Goal: Task Accomplishment & Management: Manage account settings

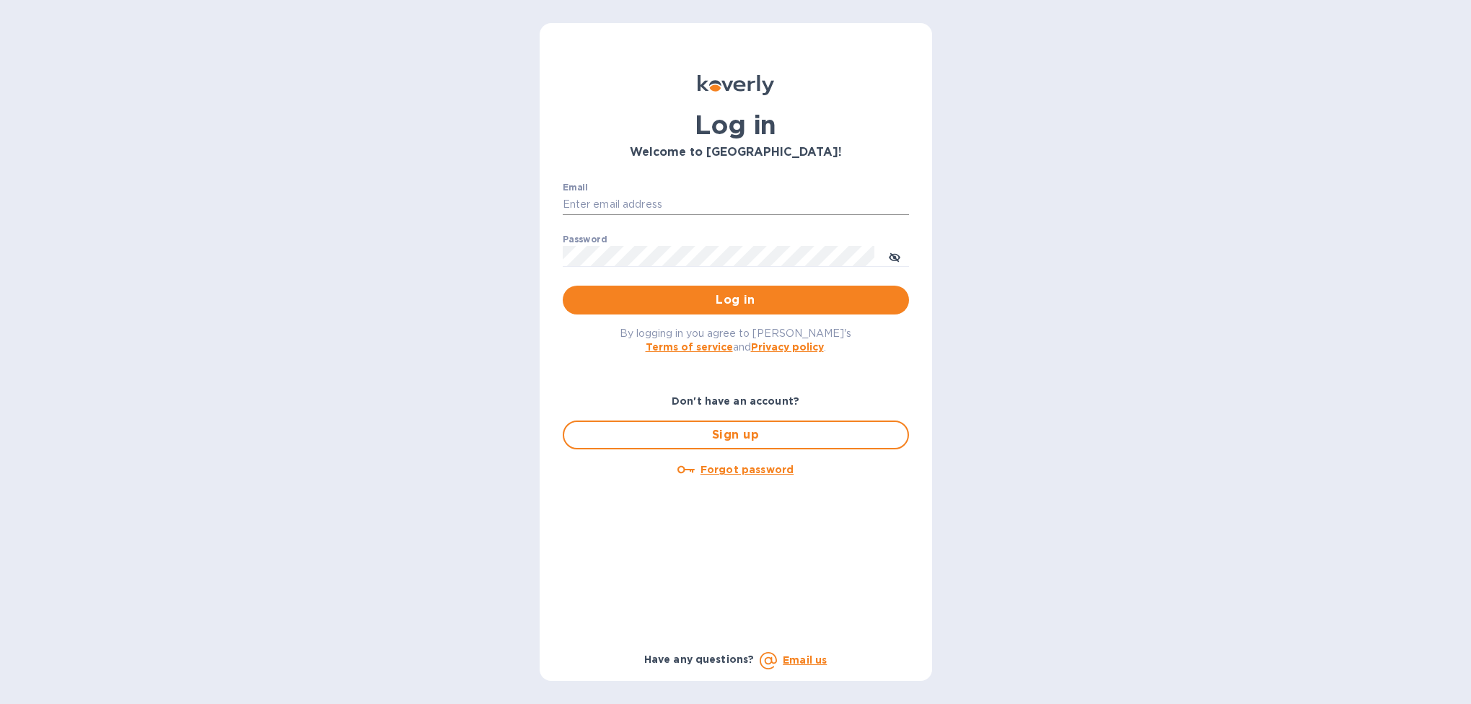
click at [613, 206] on input "Email" at bounding box center [736, 205] width 346 height 22
click at [623, 204] on input "Email" at bounding box center [736, 205] width 346 height 22
type input "[EMAIL_ADDRESS][DOMAIN_NAME]"
click at [706, 297] on span "Log in" at bounding box center [735, 299] width 323 height 17
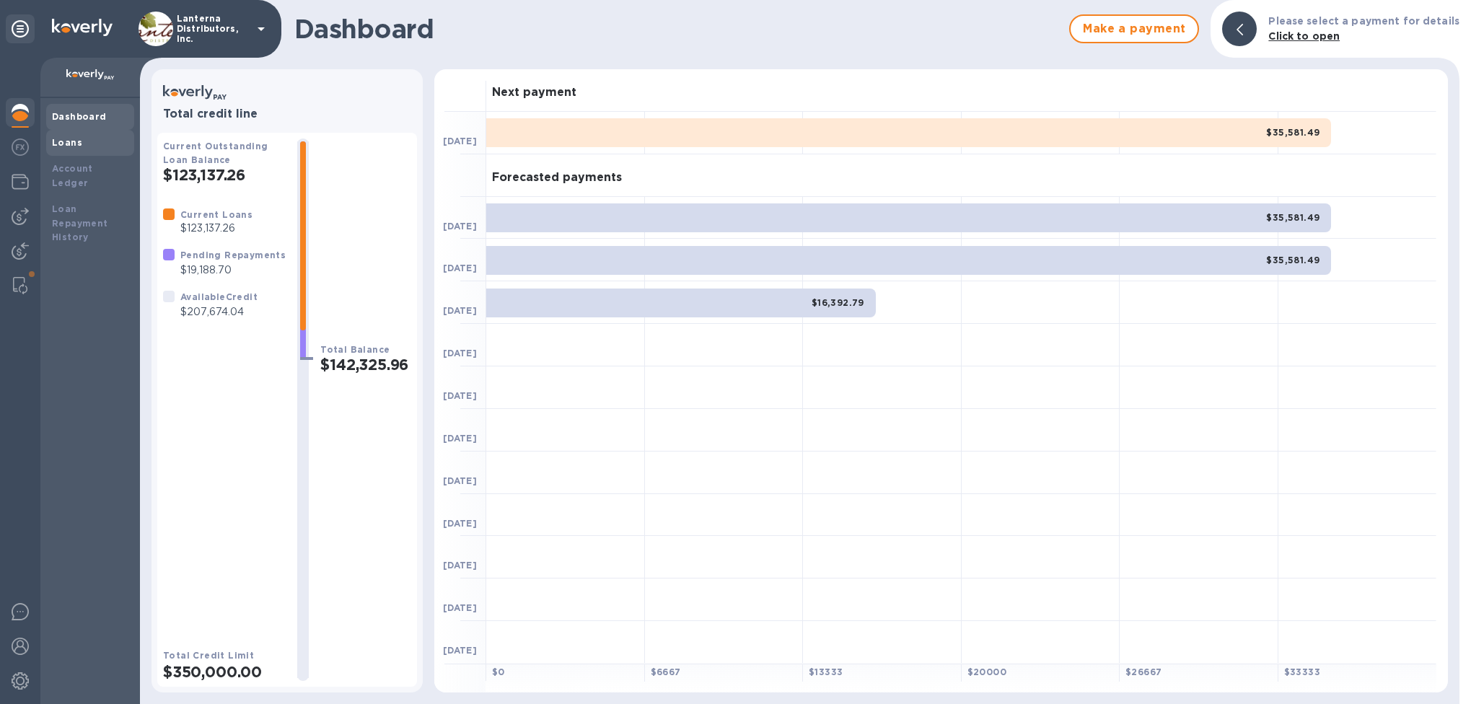
click at [67, 140] on b "Loans" at bounding box center [67, 142] width 30 height 11
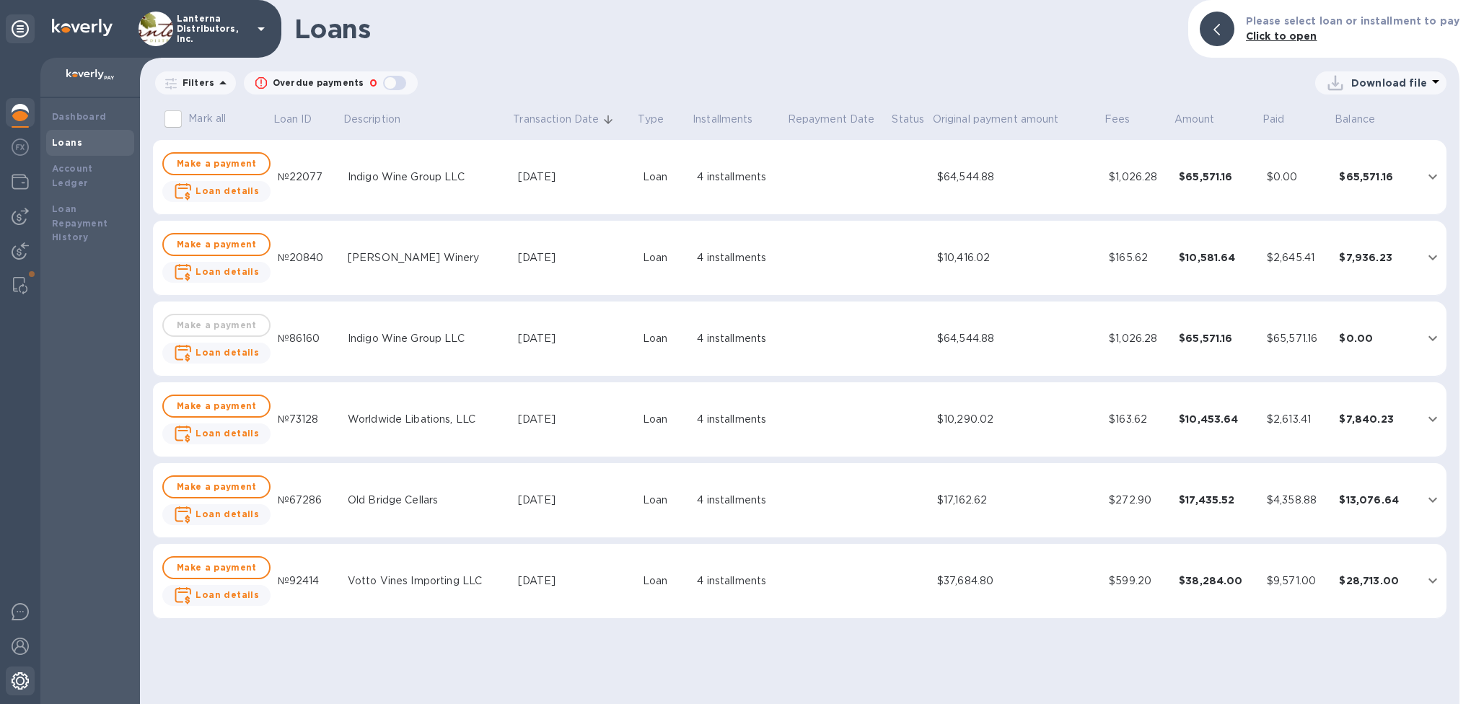
click at [17, 687] on img at bounding box center [20, 680] width 17 height 17
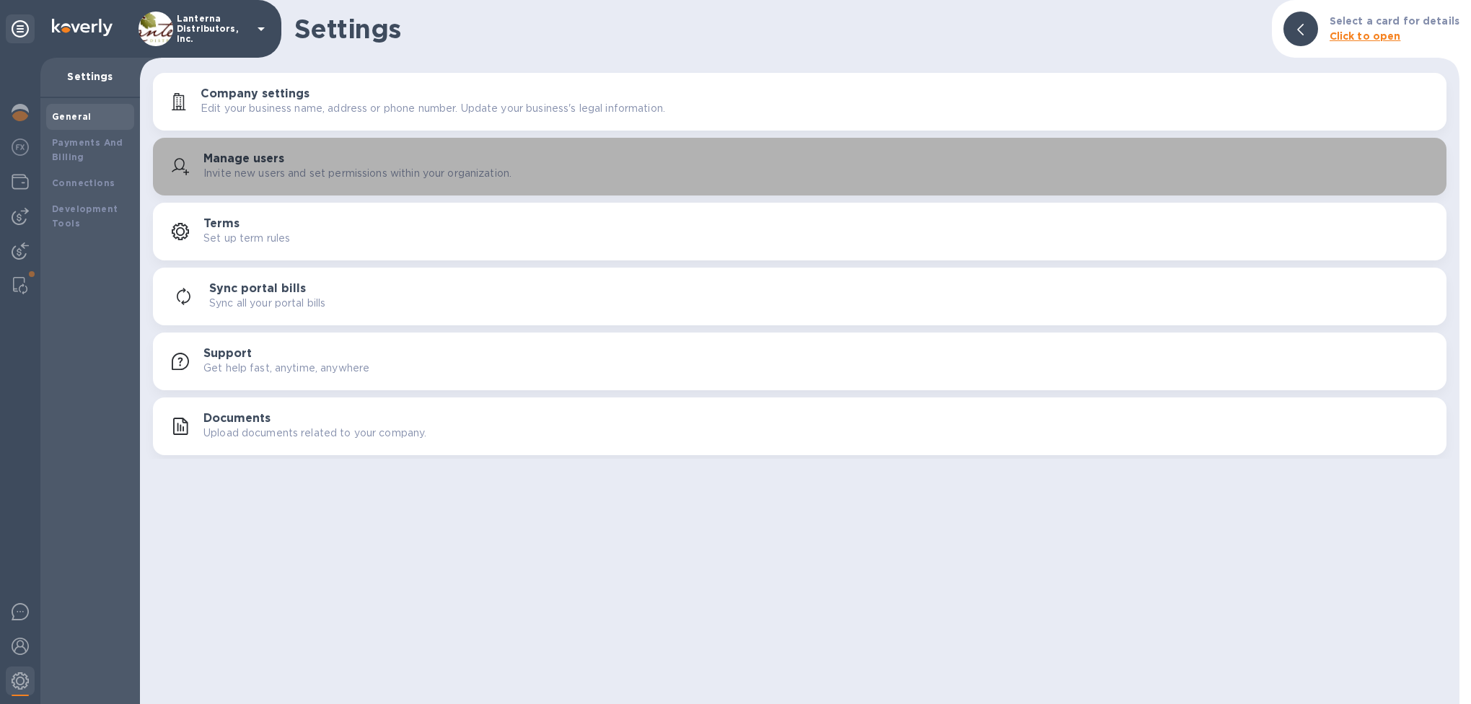
click at [413, 163] on div "Manage users Invite new users and set permissions within your organization." at bounding box center [819, 166] width 1232 height 29
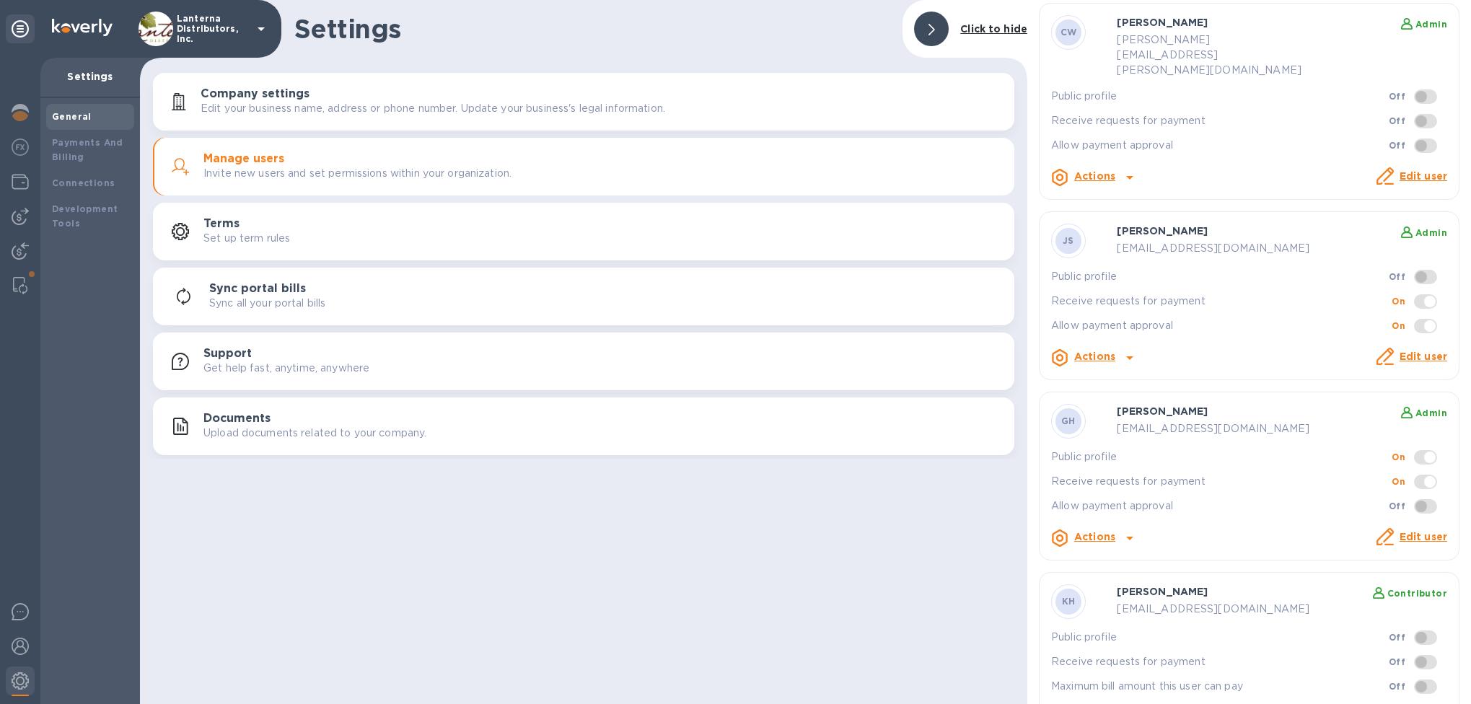
scroll to position [301, 0]
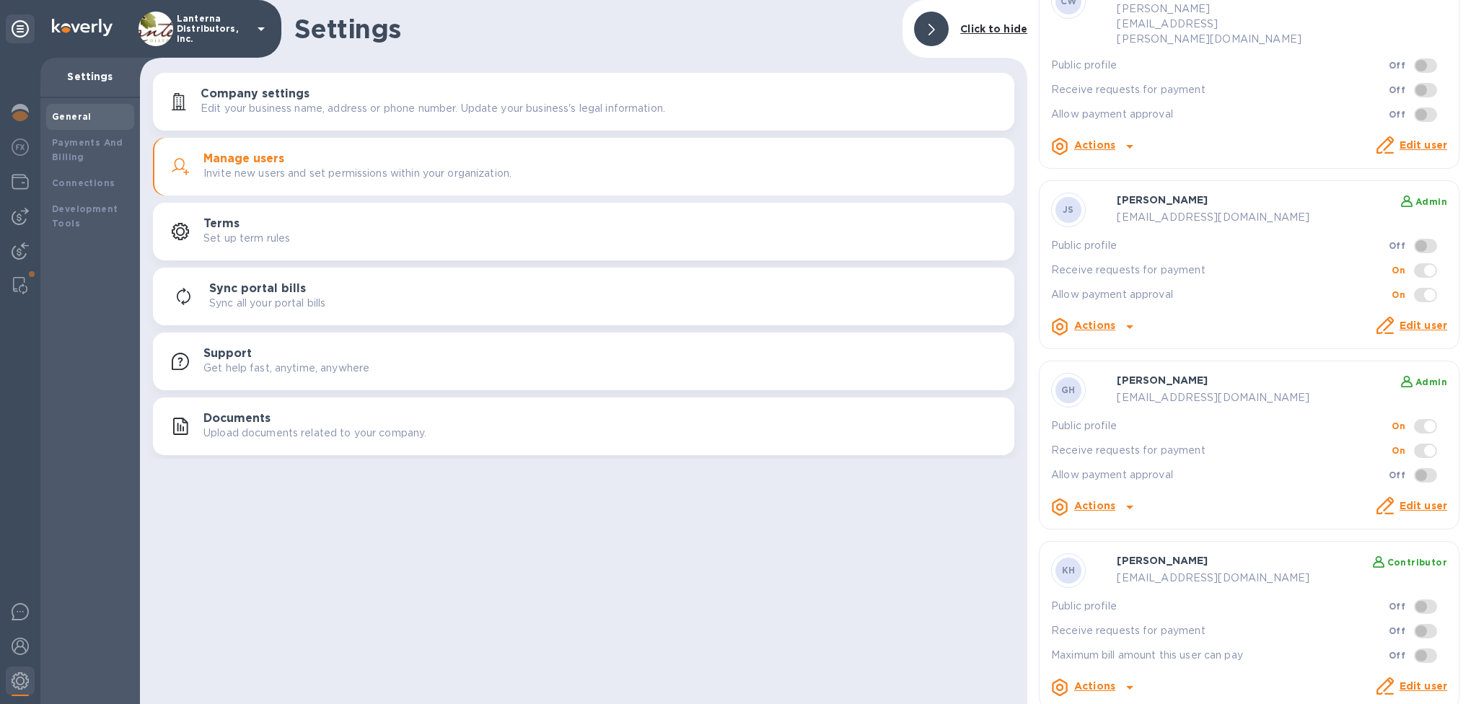
click at [1127, 686] on icon at bounding box center [1129, 688] width 7 height 4
click at [1282, 602] on div at bounding box center [735, 352] width 1471 height 704
click at [1415, 680] on link "Edit user" at bounding box center [1424, 686] width 48 height 12
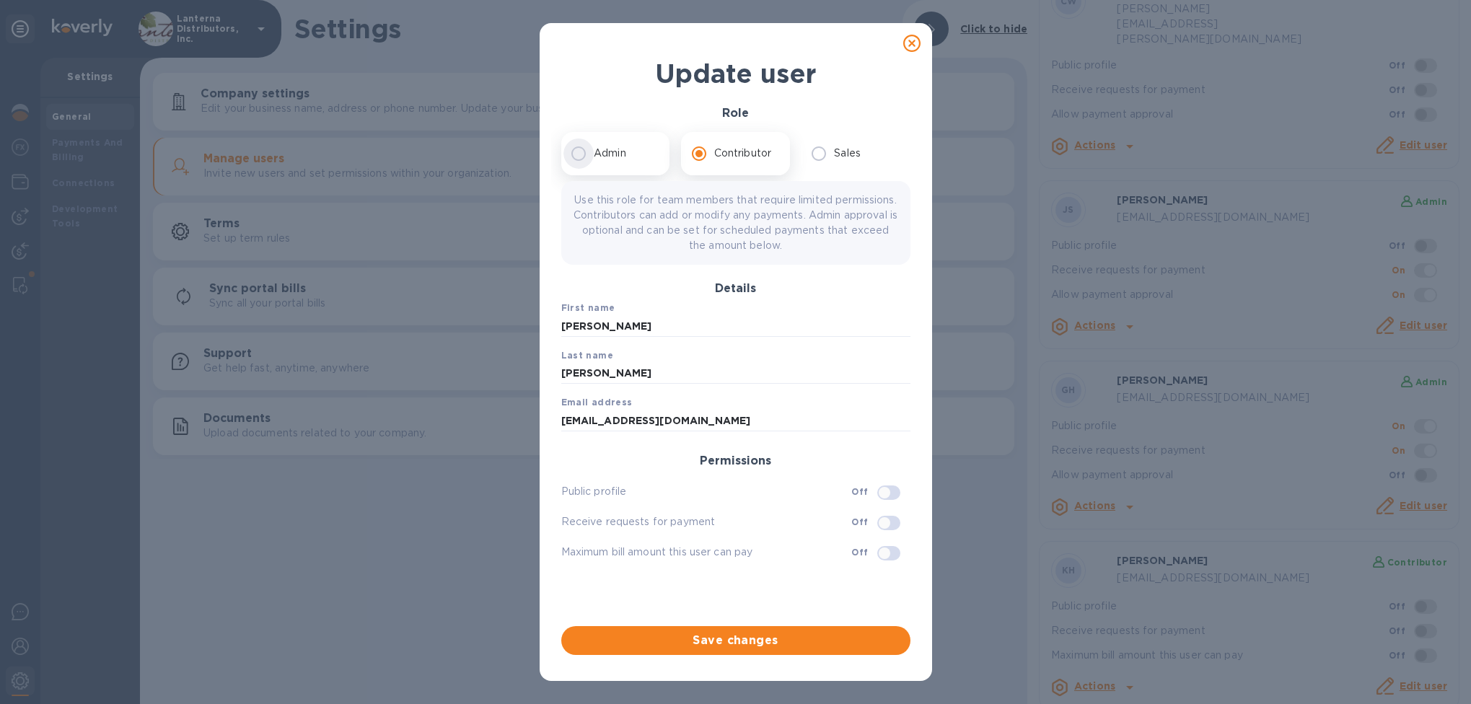
click at [585, 154] on input "Admin" at bounding box center [578, 154] width 30 height 30
radio input "true"
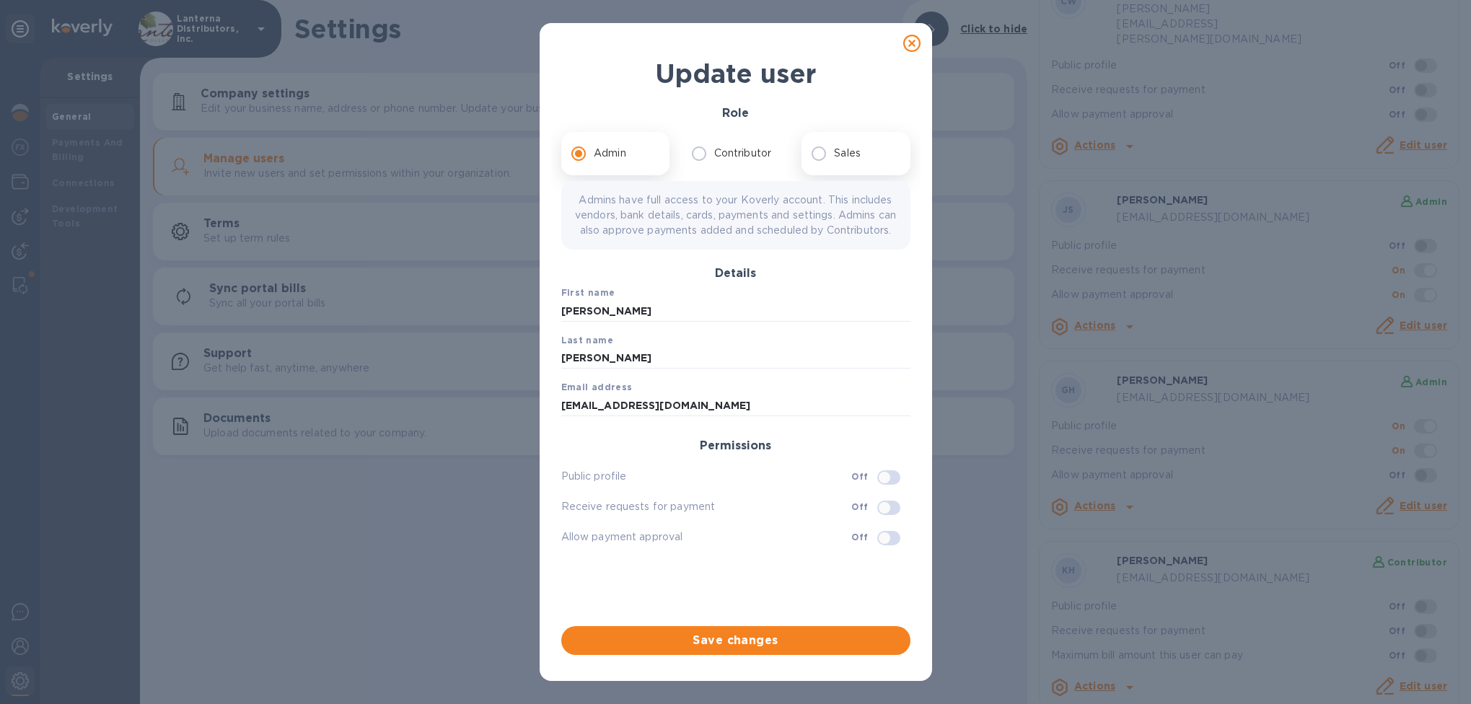
click at [842, 155] on p "Sales" at bounding box center [847, 153] width 27 height 15
click at [834, 155] on input "Sales" at bounding box center [819, 154] width 30 height 30
radio input "true"
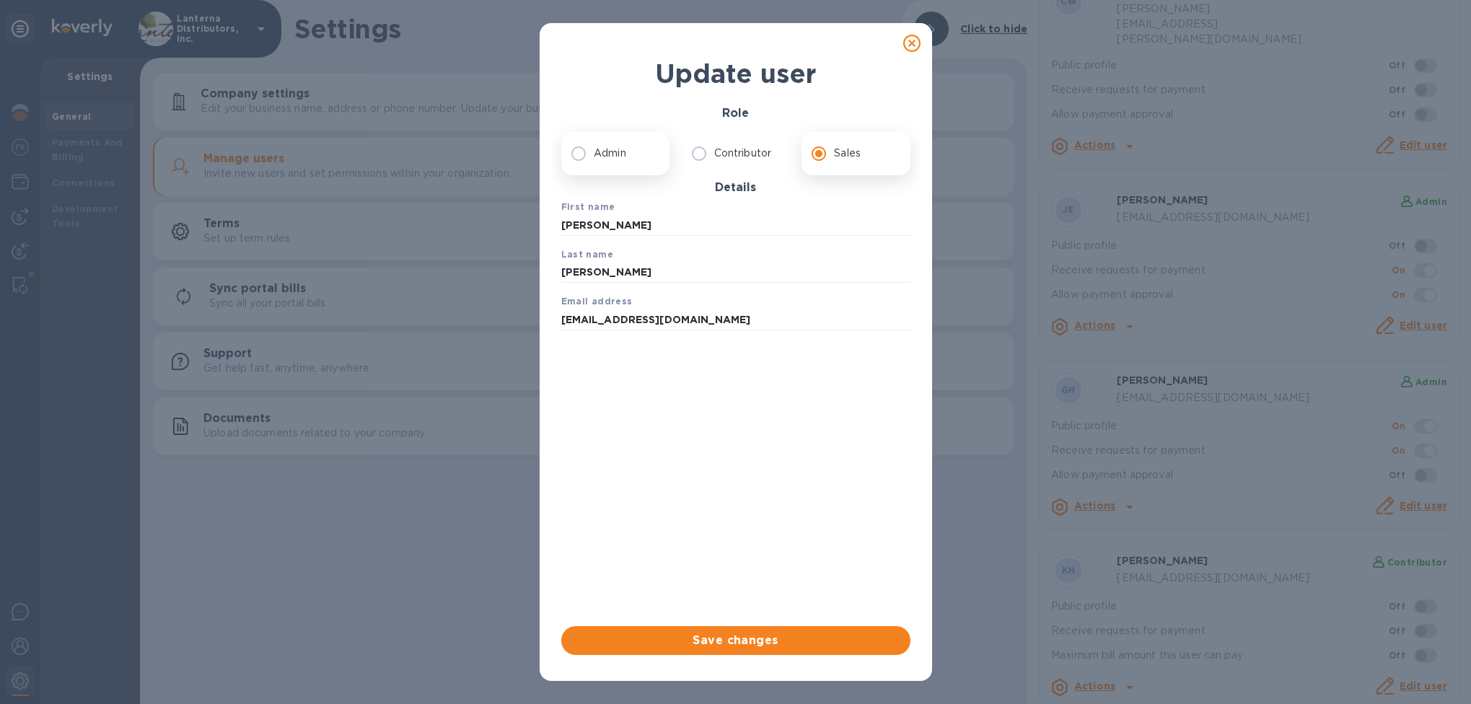
click at [598, 152] on p "Admin" at bounding box center [610, 153] width 32 height 15
click at [594, 152] on input "Admin" at bounding box center [578, 154] width 30 height 30
radio input "true"
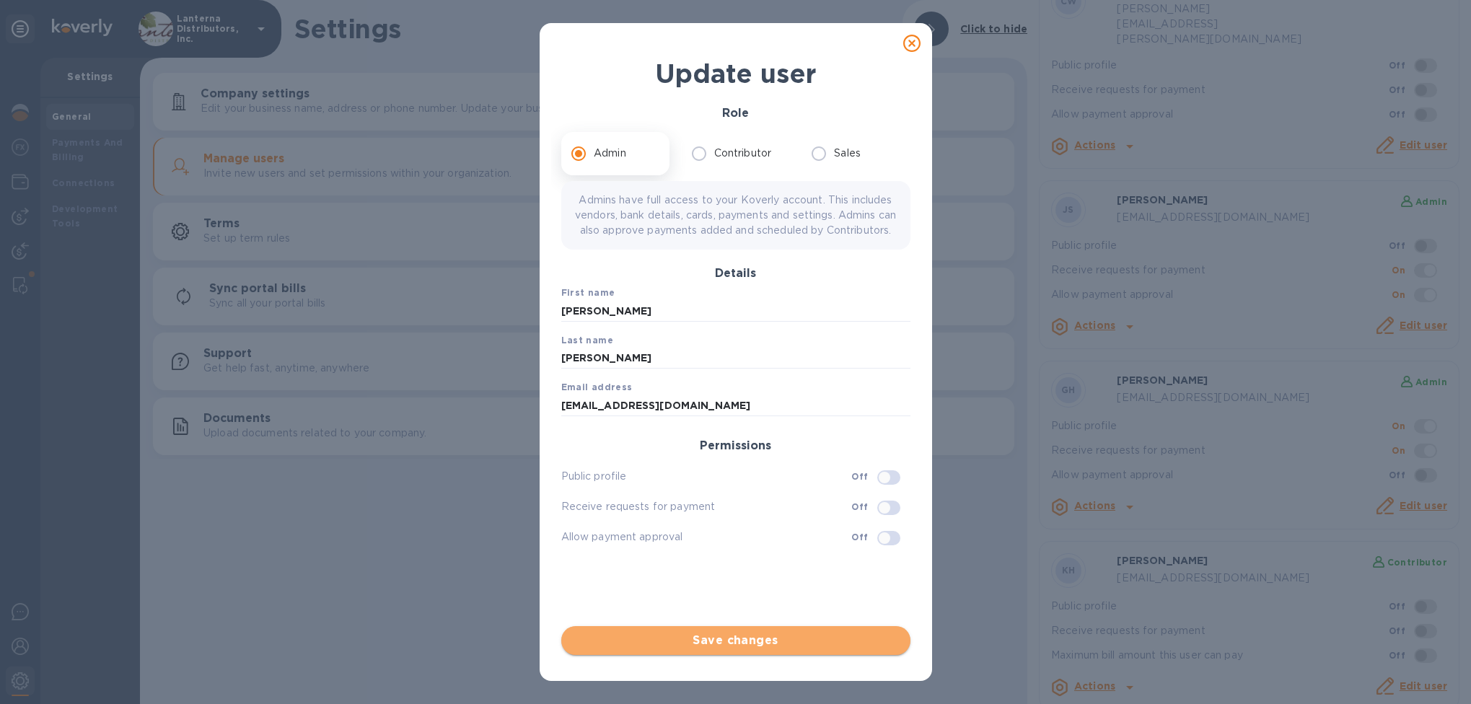
click at [716, 644] on span "Save changes" at bounding box center [736, 640] width 326 height 17
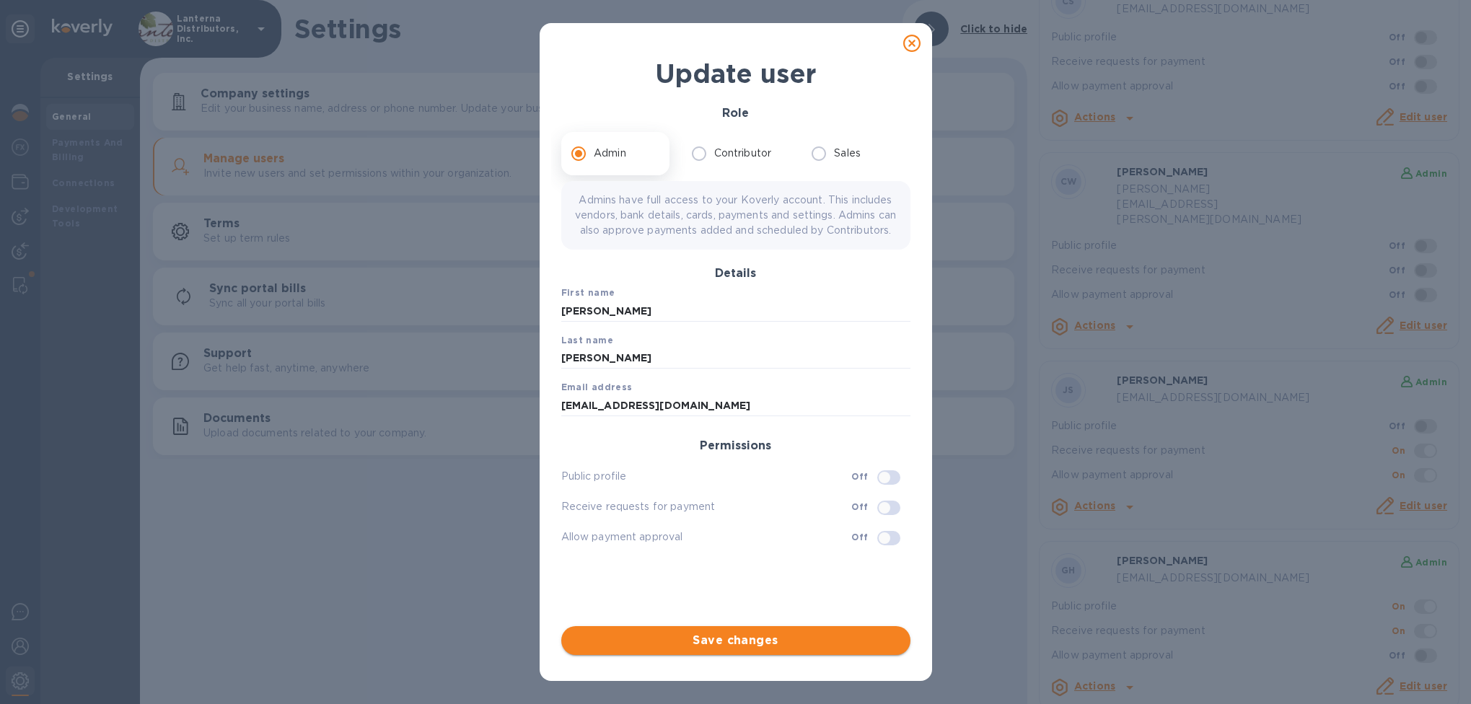
scroll to position [0, 0]
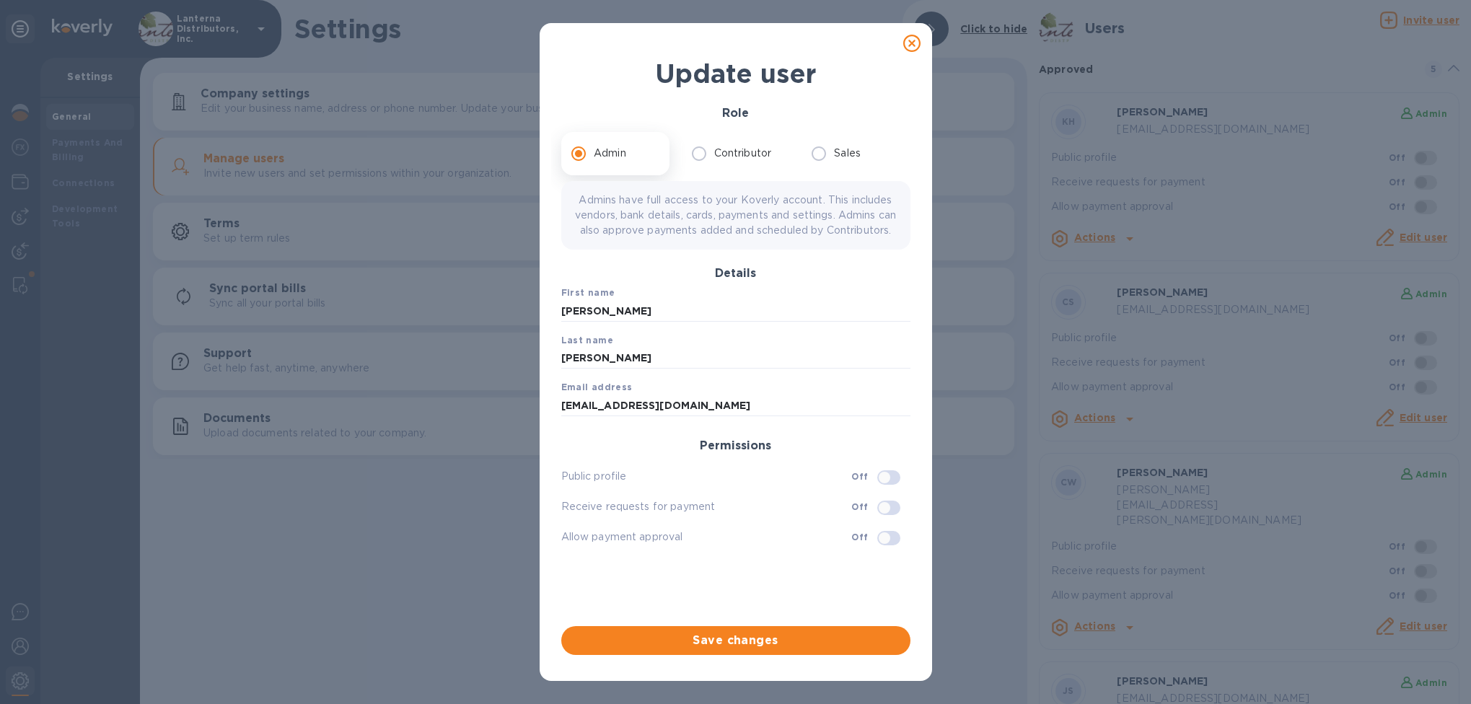
click at [911, 39] on icon at bounding box center [911, 43] width 17 height 17
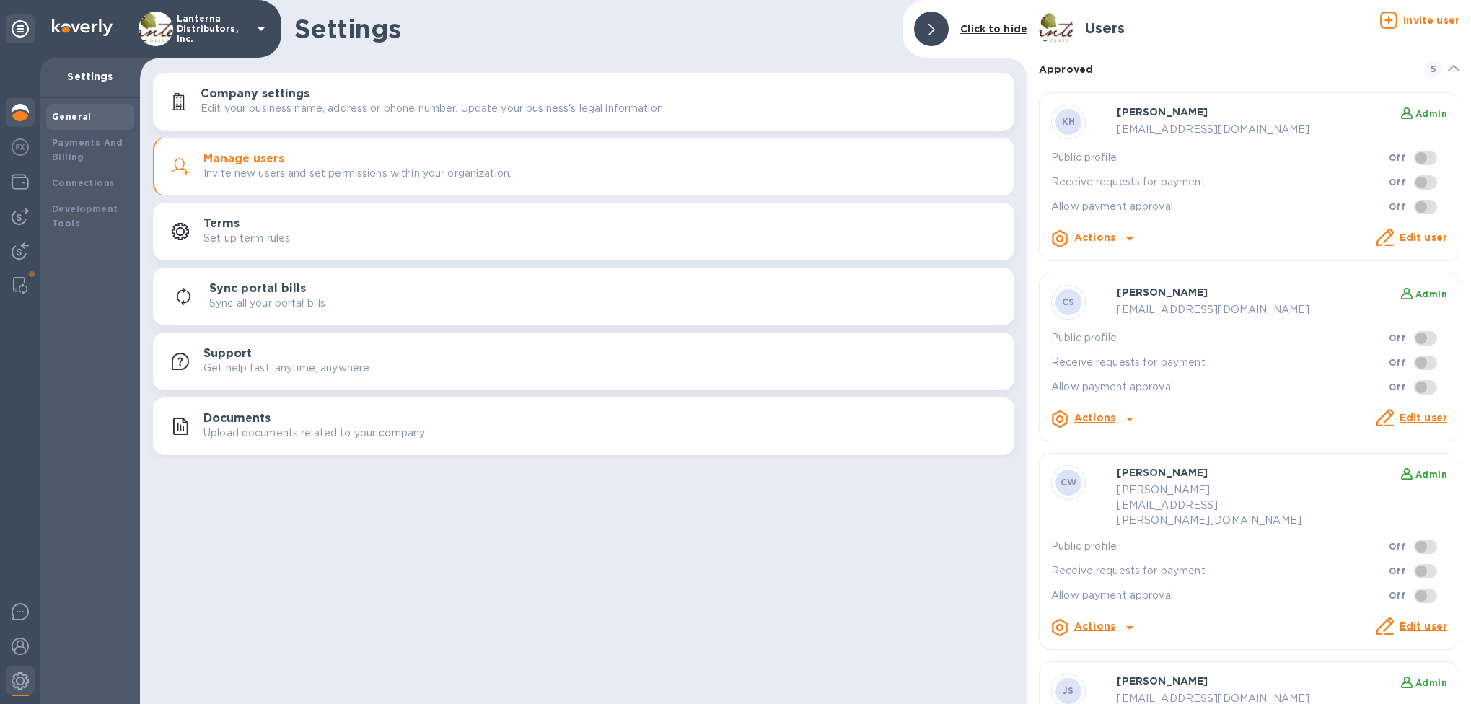
click at [18, 120] on img at bounding box center [20, 112] width 17 height 17
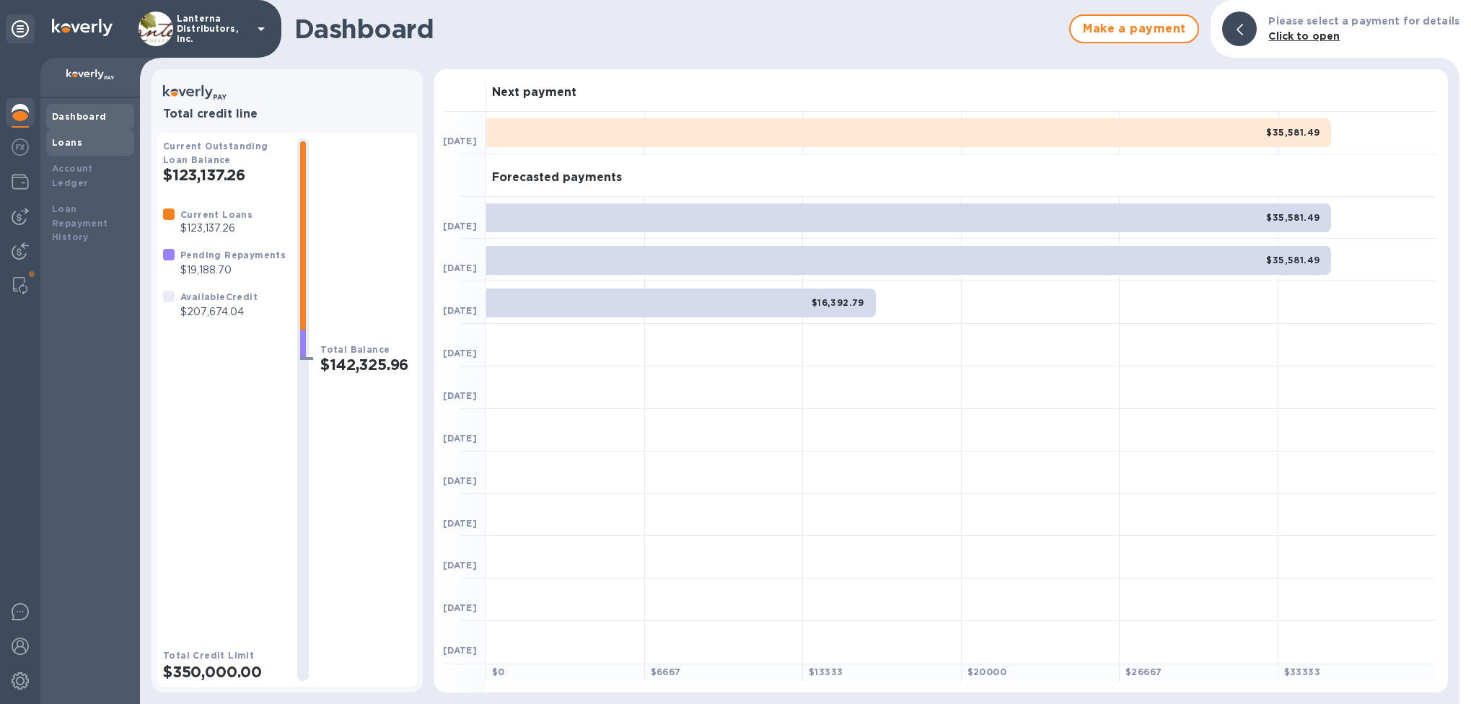
click at [66, 141] on b "Loans" at bounding box center [67, 142] width 30 height 11
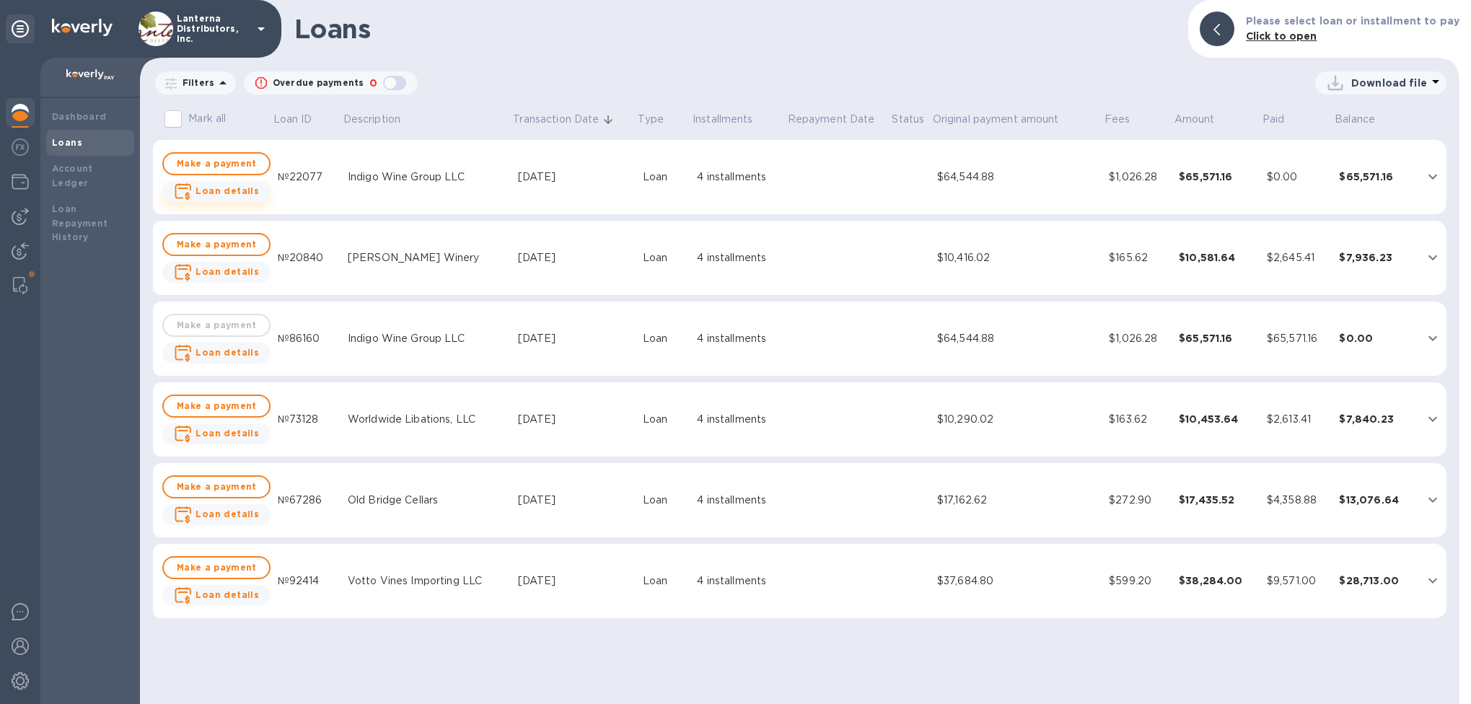
click at [211, 194] on b "Loan details" at bounding box center [227, 190] width 63 height 11
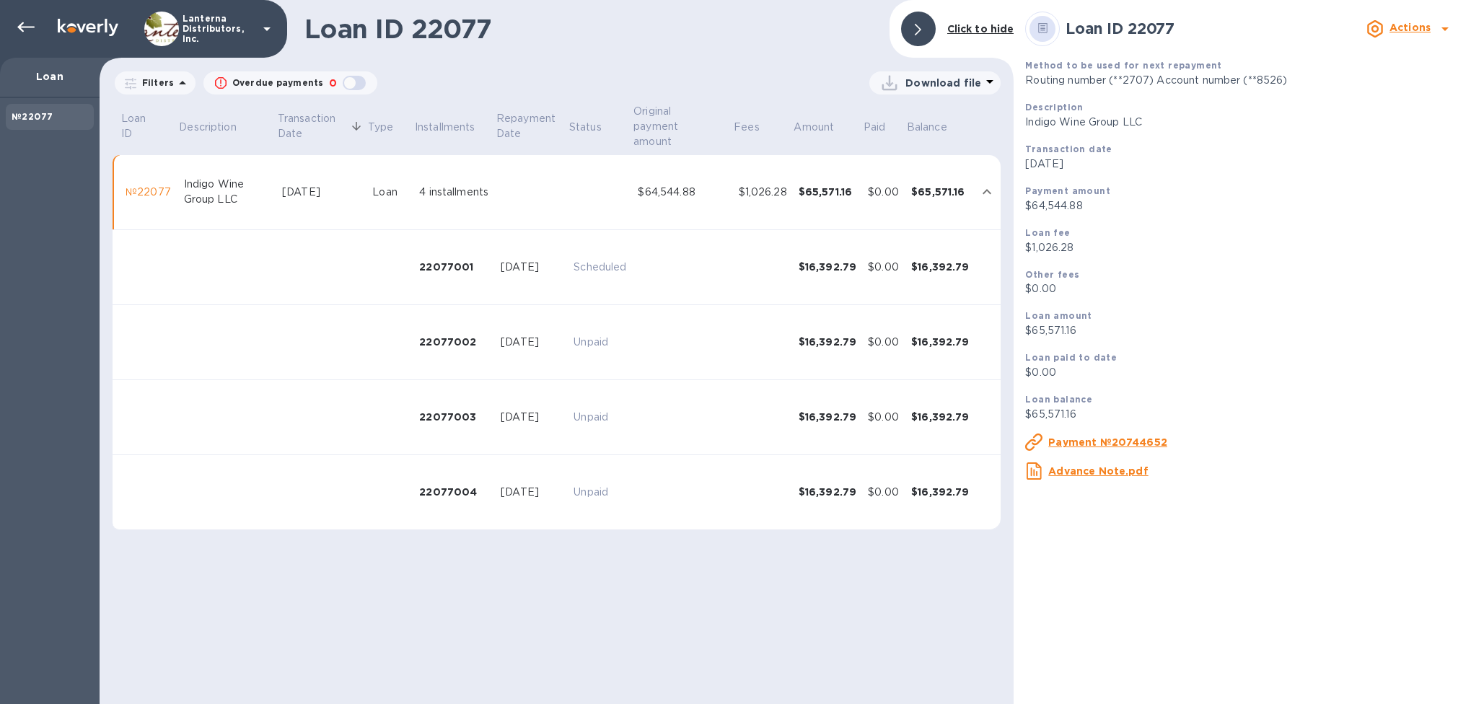
click at [54, 74] on p "Loan" at bounding box center [50, 76] width 76 height 14
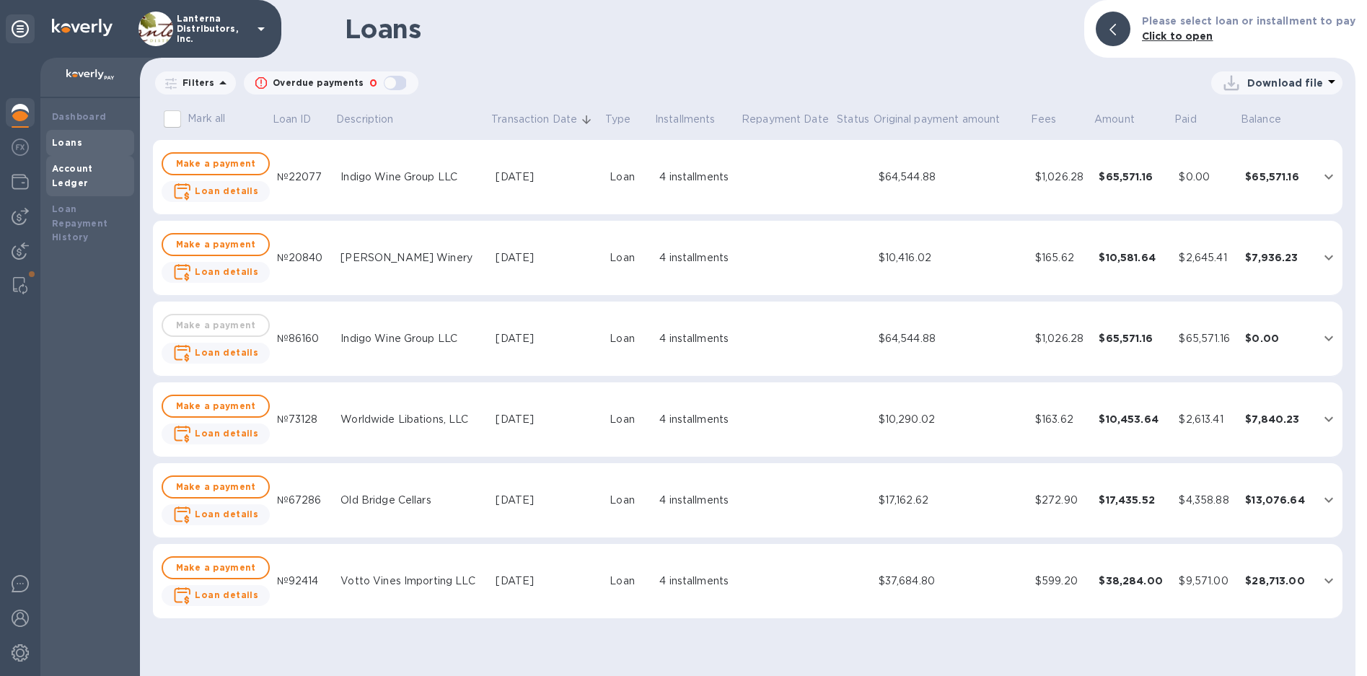
click at [93, 165] on b "Account Ledger" at bounding box center [72, 175] width 41 height 25
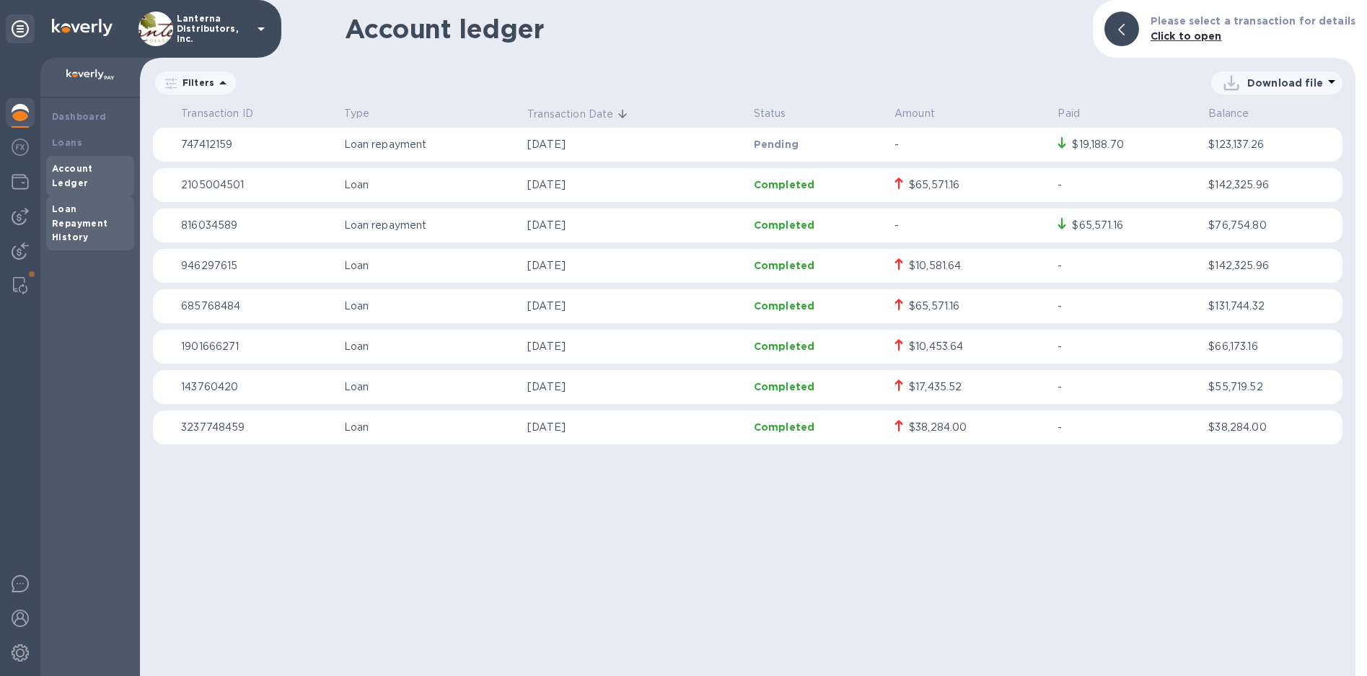
click at [78, 202] on div "Loan Repayment History" at bounding box center [90, 223] width 76 height 43
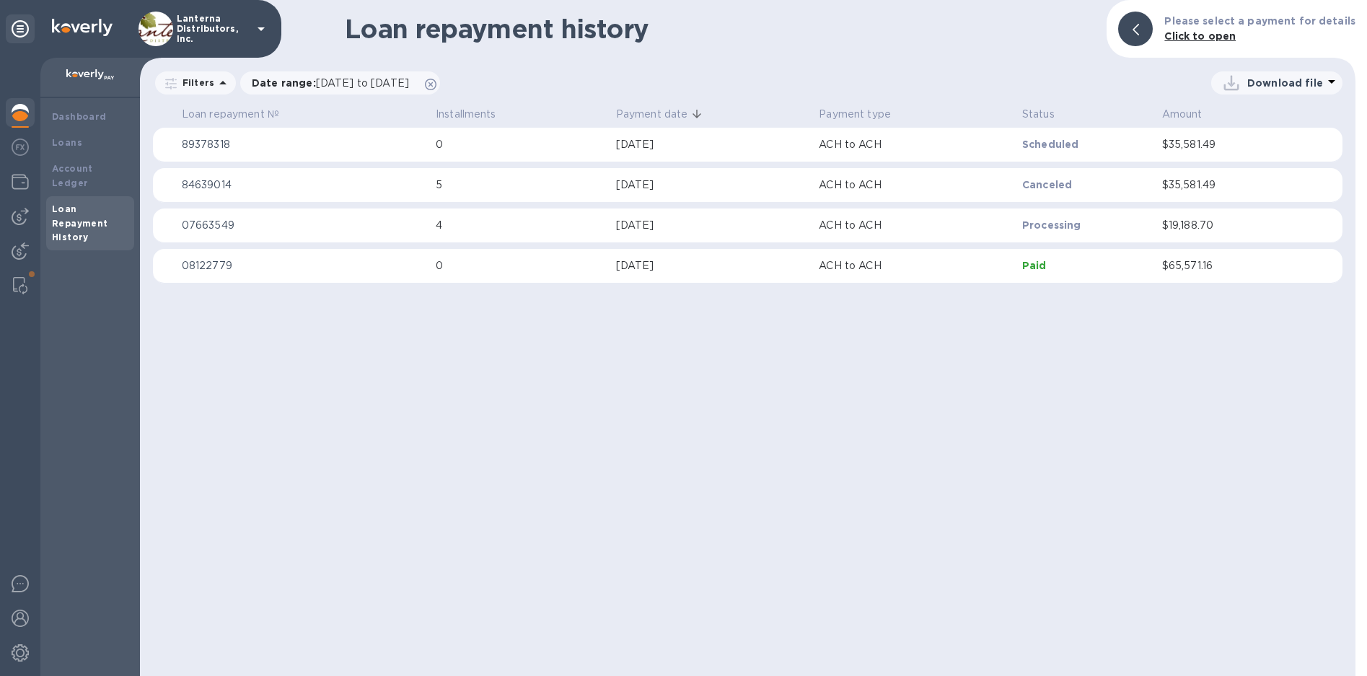
click at [235, 268] on p "08122779" at bounding box center [303, 265] width 242 height 15
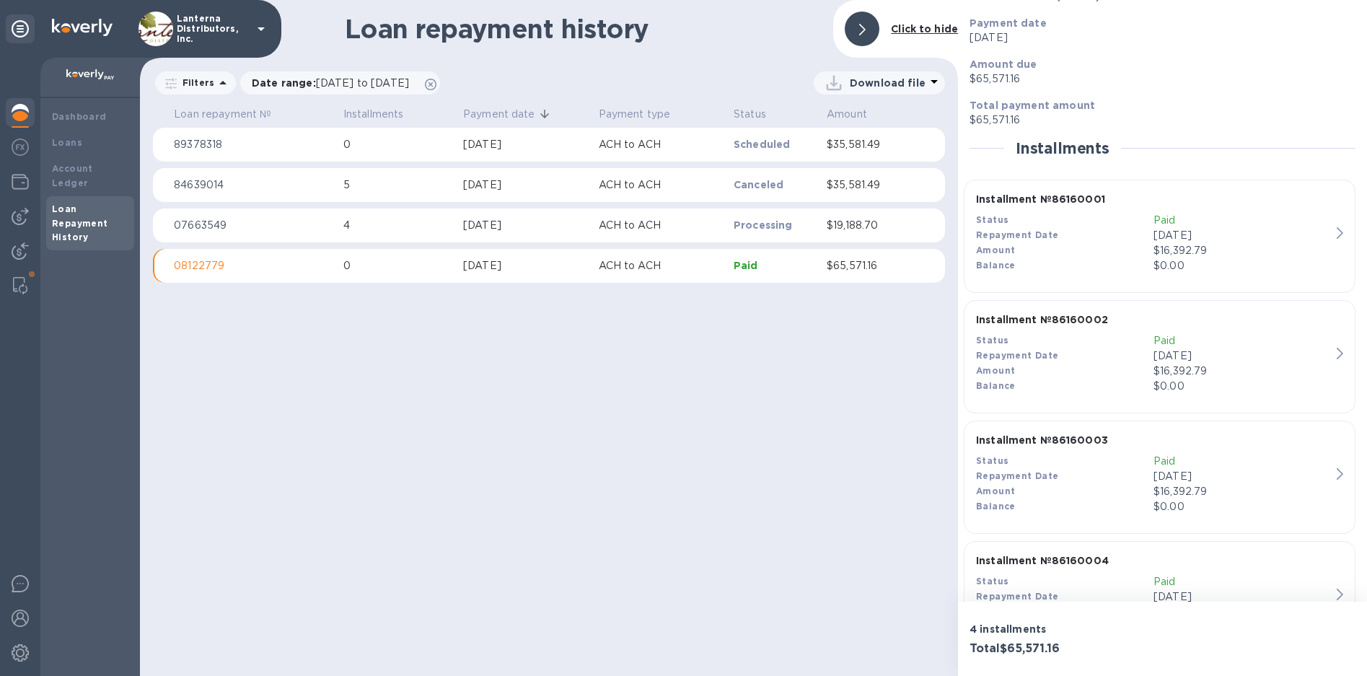
scroll to position [204, 0]
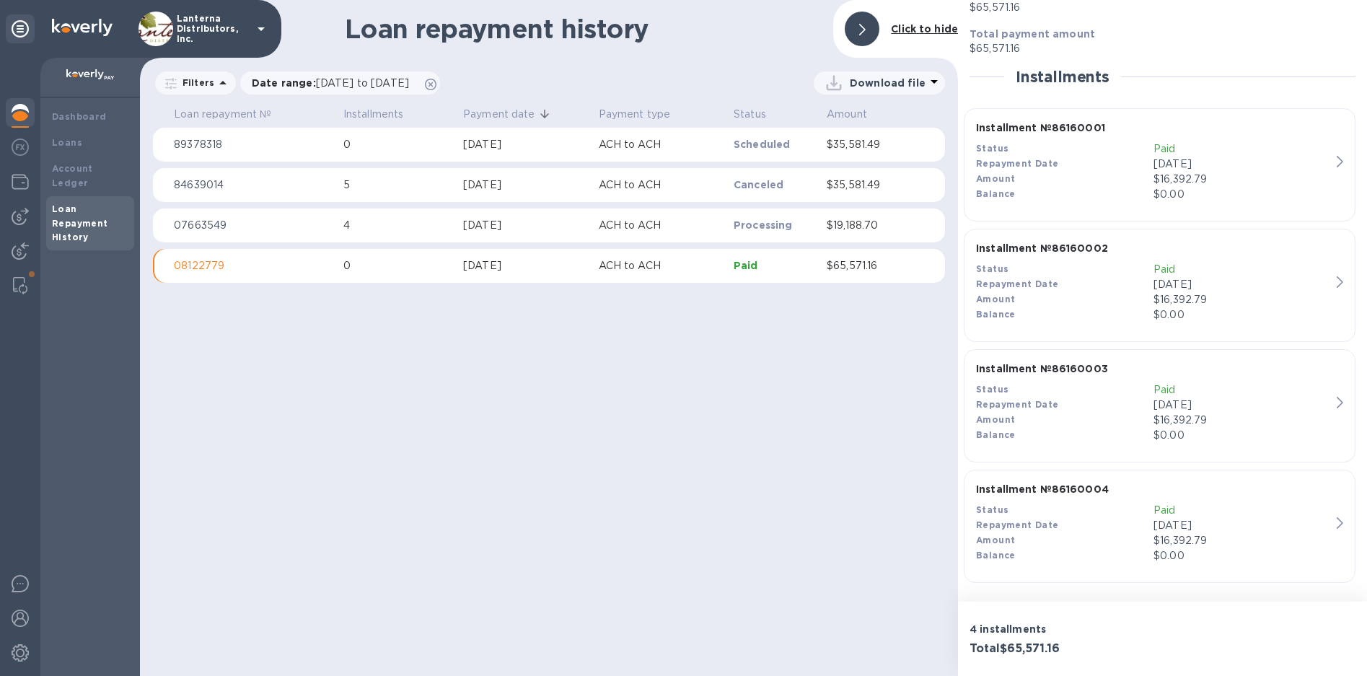
click at [1061, 649] on h3 "Total $65,571.16" at bounding box center [1063, 649] width 187 height 14
copy h3 "$65,571.16"
drag, startPoint x: 1061, startPoint y: 649, endPoint x: 1004, endPoint y: 644, distance: 58.0
click at [1004, 644] on h3 "Total $65,571.16" at bounding box center [1063, 649] width 187 height 14
click at [71, 142] on b "Loans" at bounding box center [67, 142] width 30 height 11
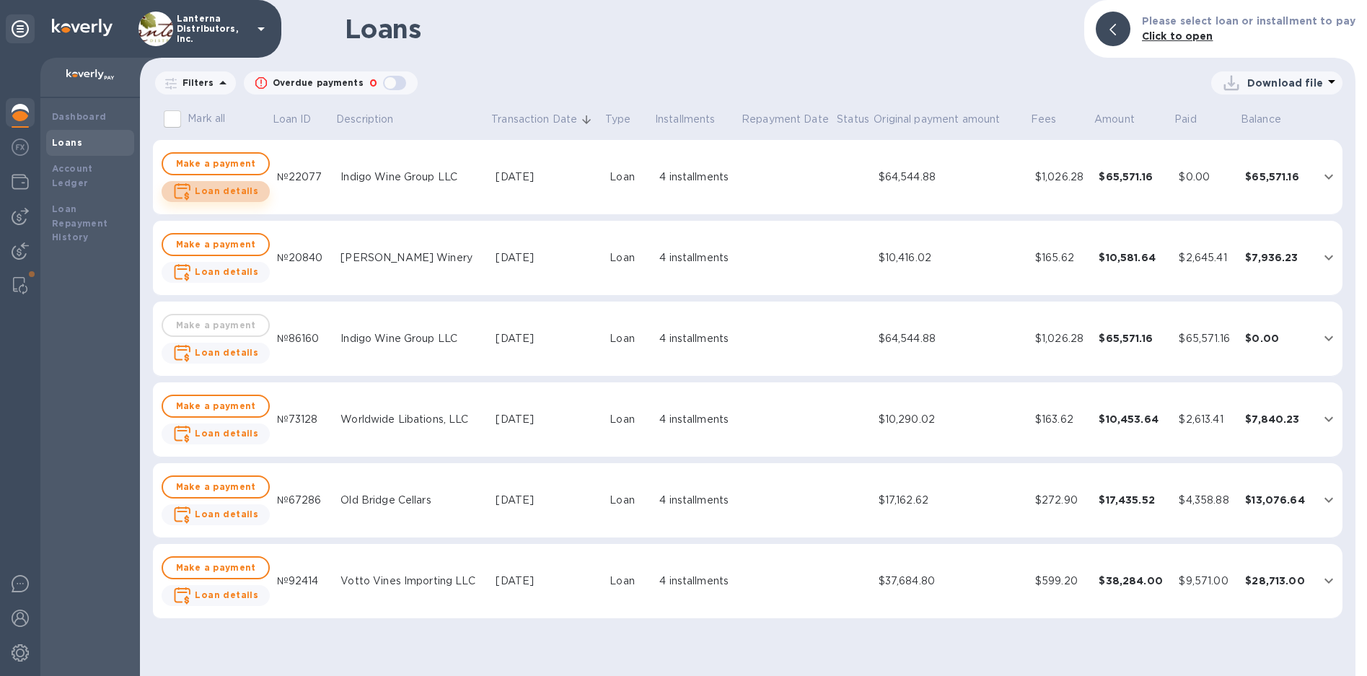
click at [226, 193] on b "Loan details" at bounding box center [226, 190] width 63 height 11
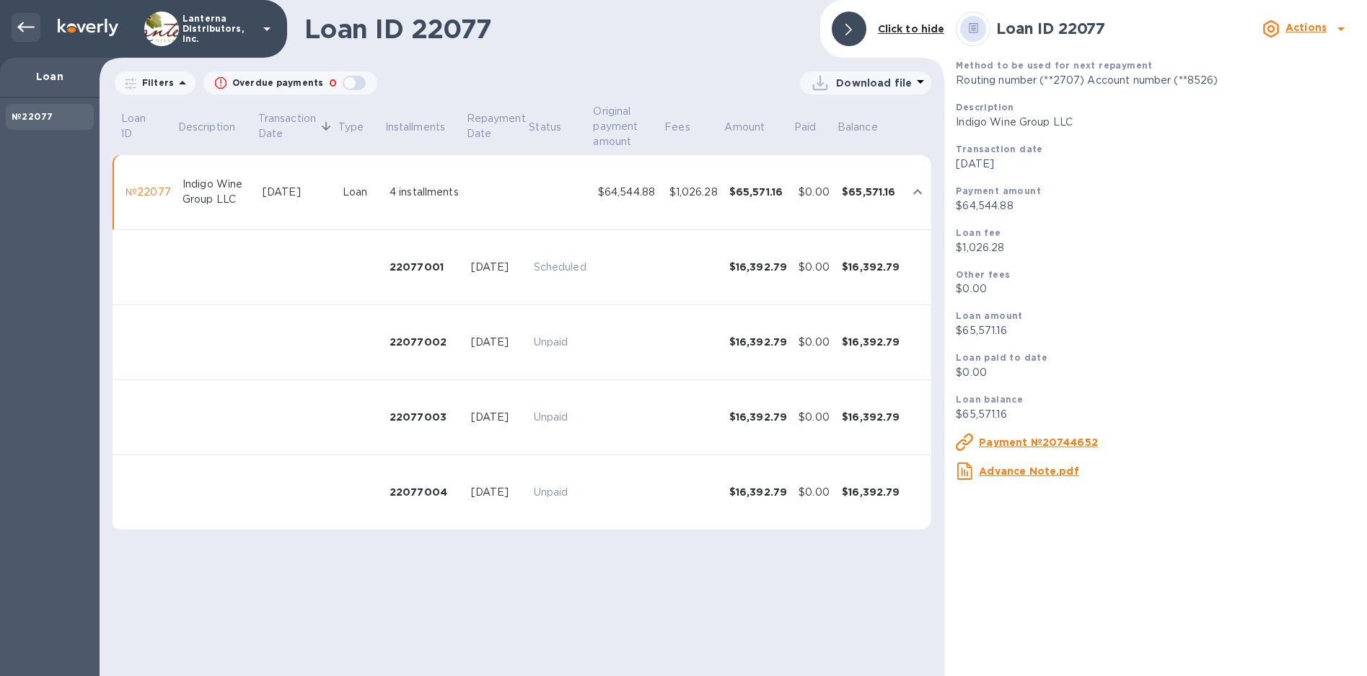
click at [28, 30] on icon at bounding box center [25, 27] width 17 height 17
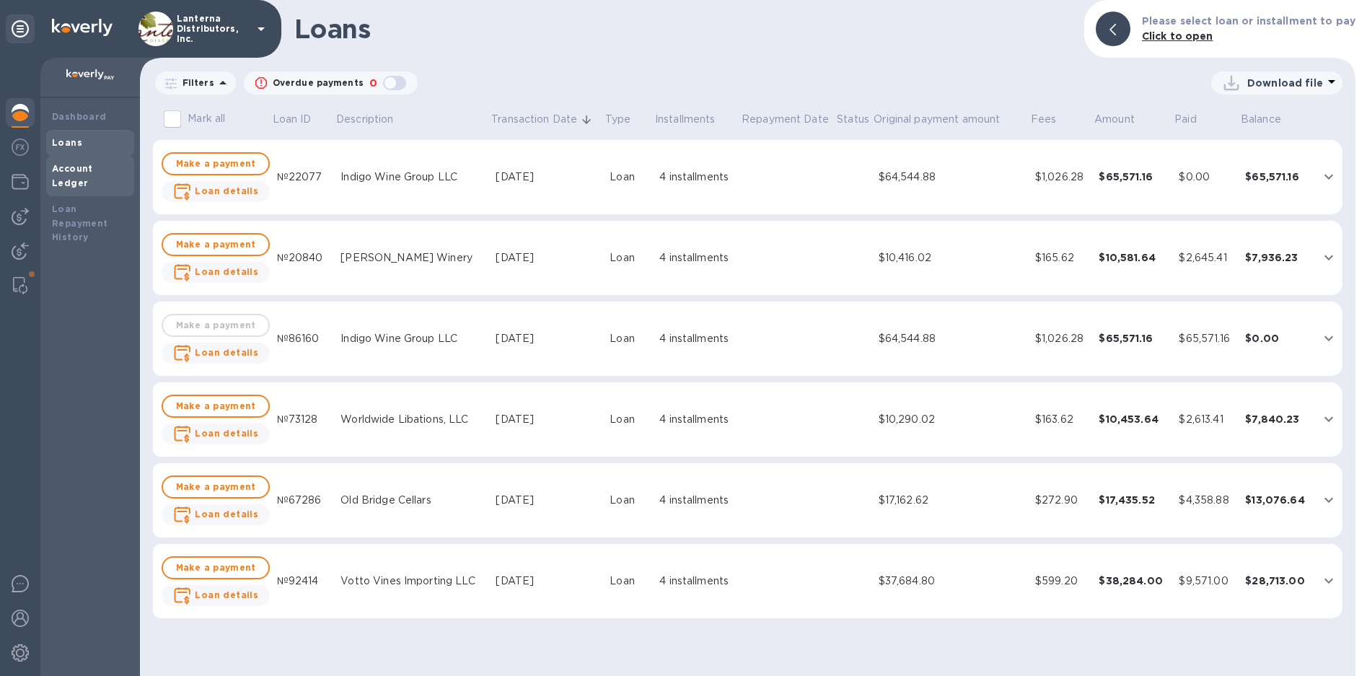
click at [77, 169] on b "Account Ledger" at bounding box center [72, 175] width 41 height 25
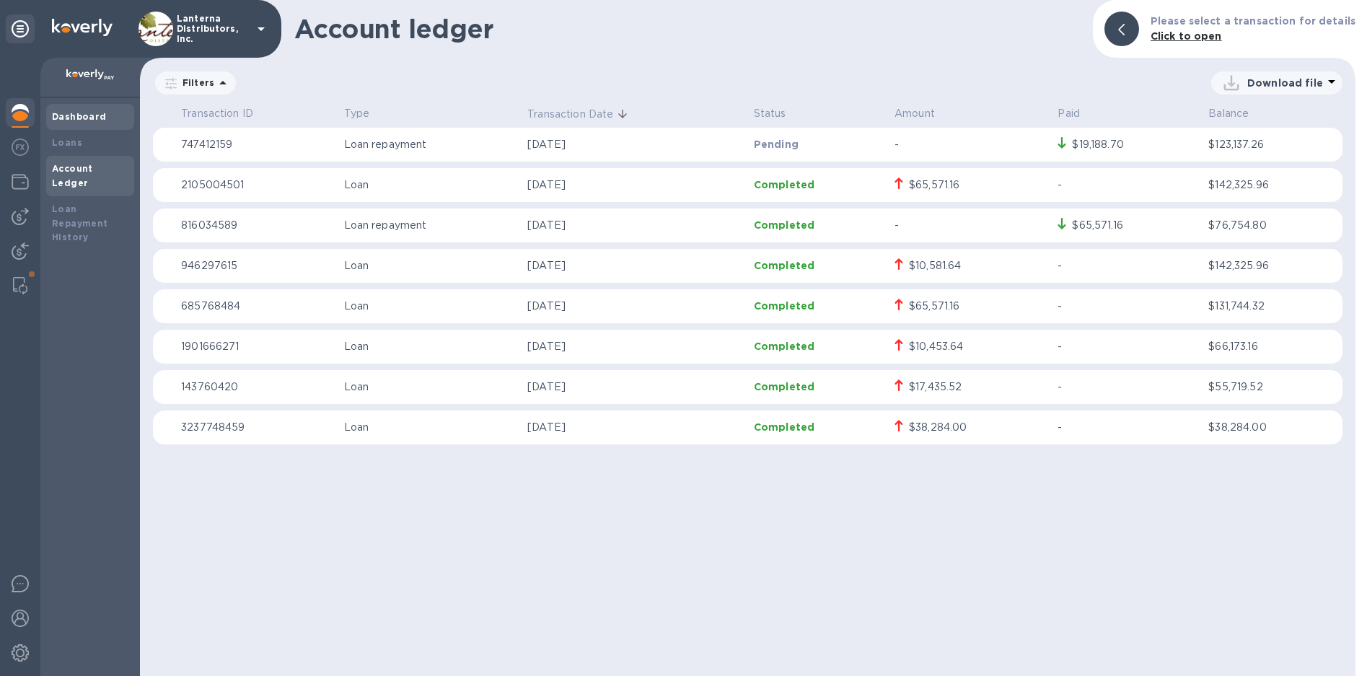
click at [95, 120] on b "Dashboard" at bounding box center [79, 116] width 55 height 11
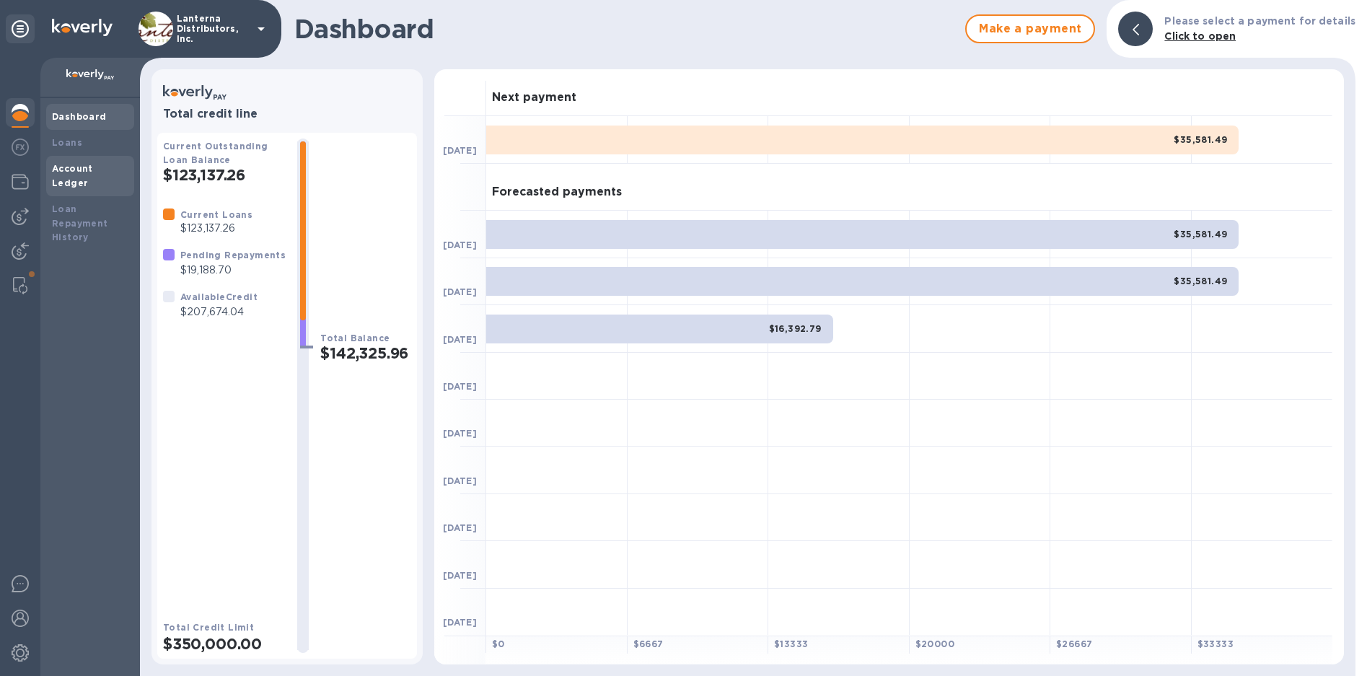
click at [91, 174] on div "Account Ledger" at bounding box center [90, 176] width 76 height 29
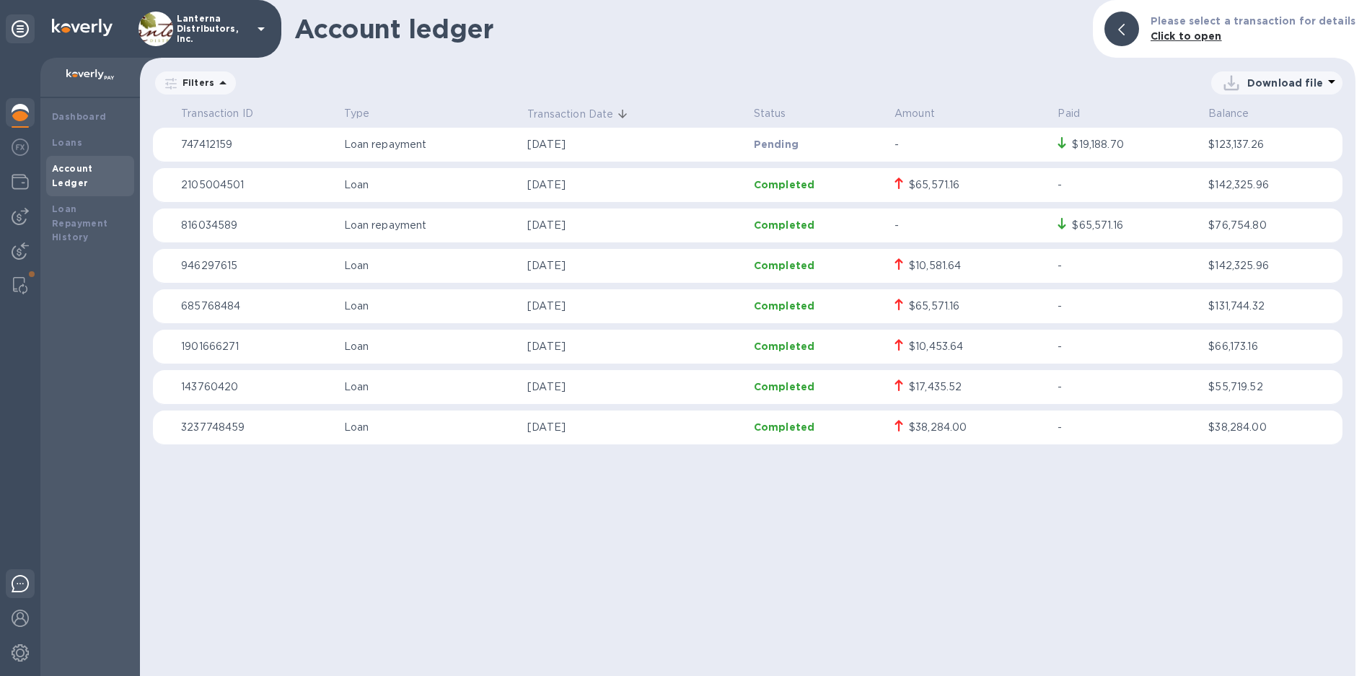
click at [12, 588] on img at bounding box center [20, 583] width 17 height 17
